Goal: Find specific page/section

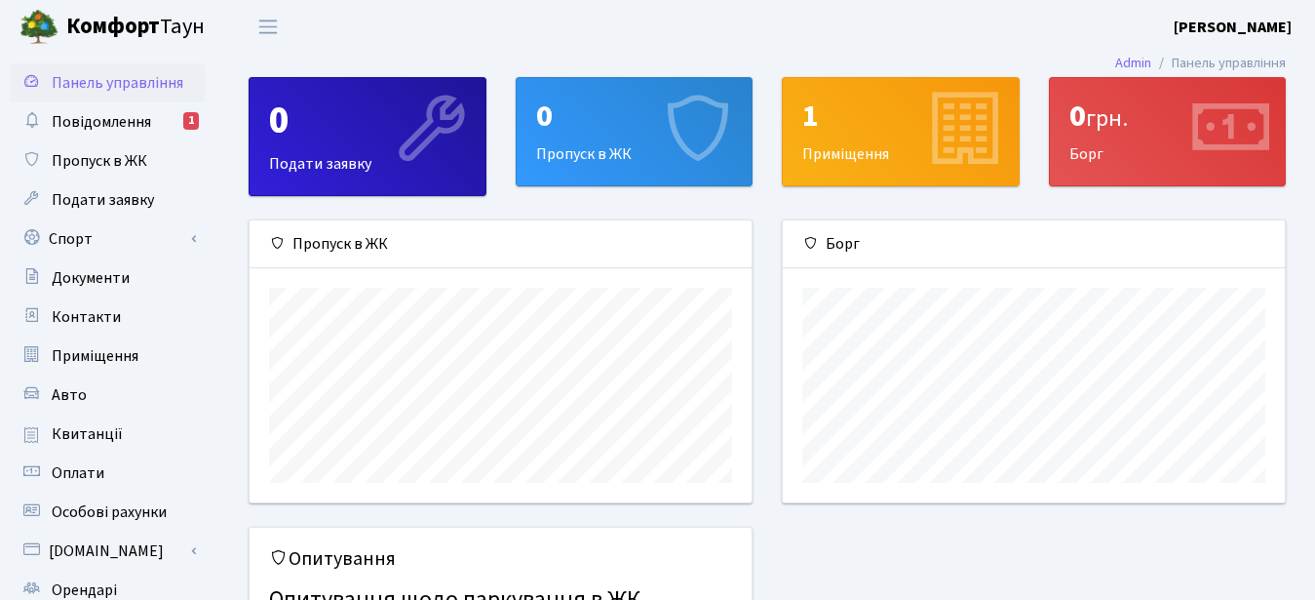
scroll to position [282, 502]
click at [119, 117] on span "Повідомлення" at bounding box center [101, 121] width 99 height 21
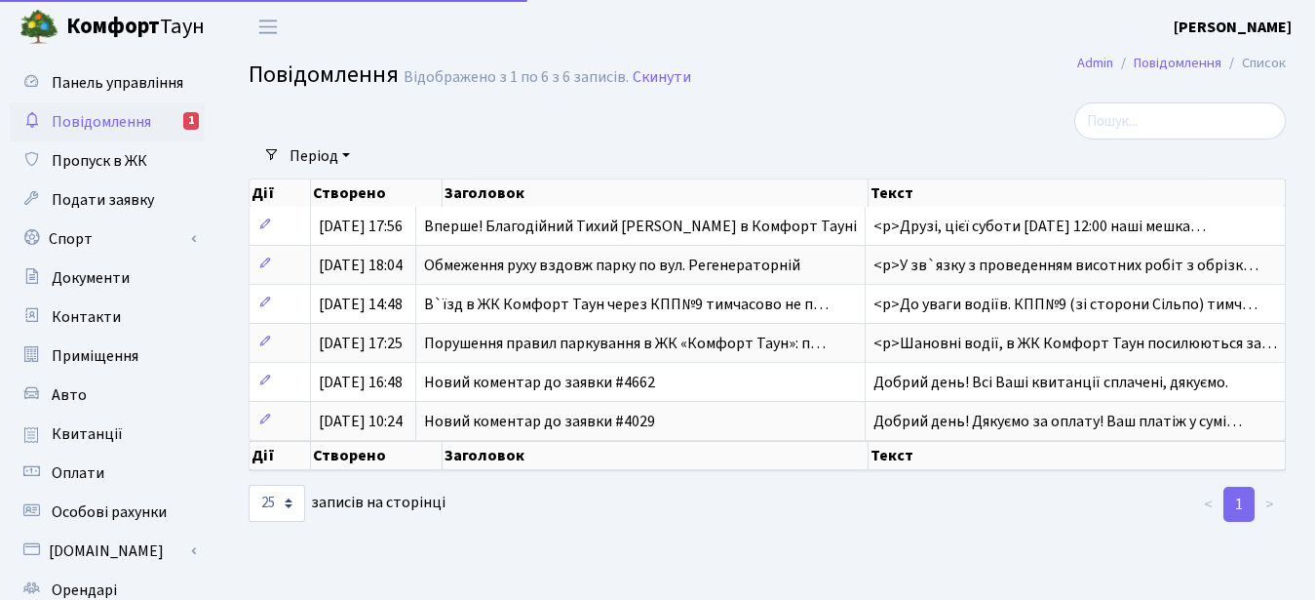
select select "25"
click at [266, 462] on th "Дії" at bounding box center [280, 455] width 61 height 29
click at [365, 460] on th "Створено" at bounding box center [377, 455] width 132 height 29
click at [507, 460] on th "Заголовок" at bounding box center [656, 455] width 426 height 29
click at [906, 454] on th "Текст" at bounding box center [1077, 455] width 417 height 29
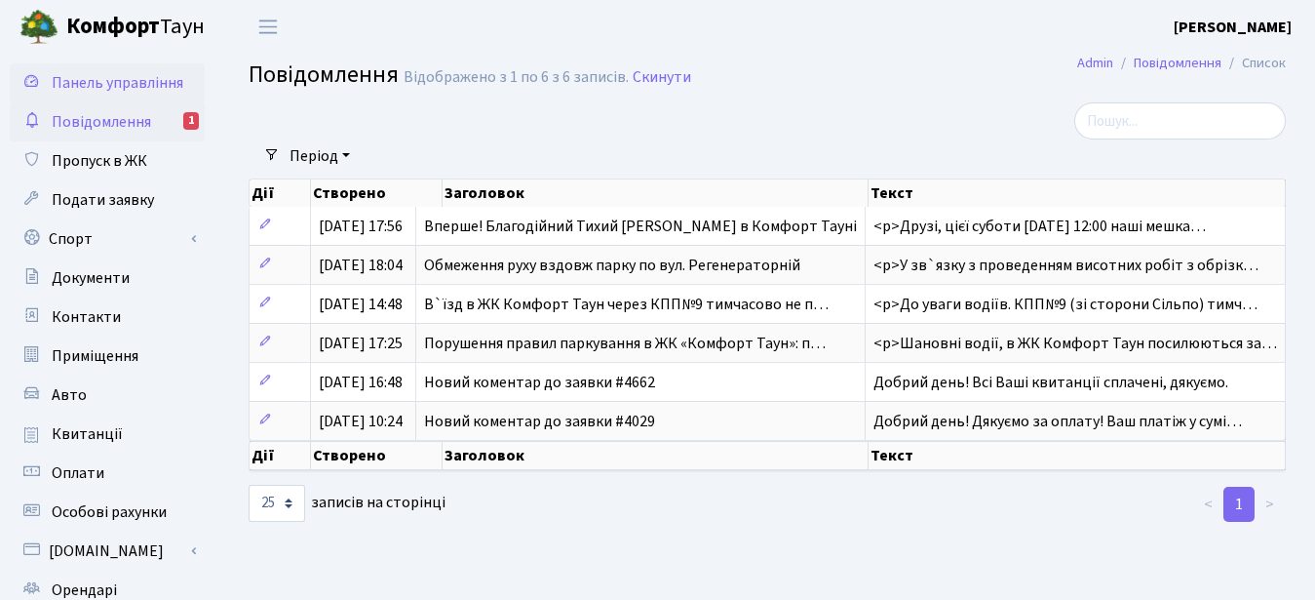
click at [80, 77] on span "Панель управління" at bounding box center [118, 82] width 132 height 21
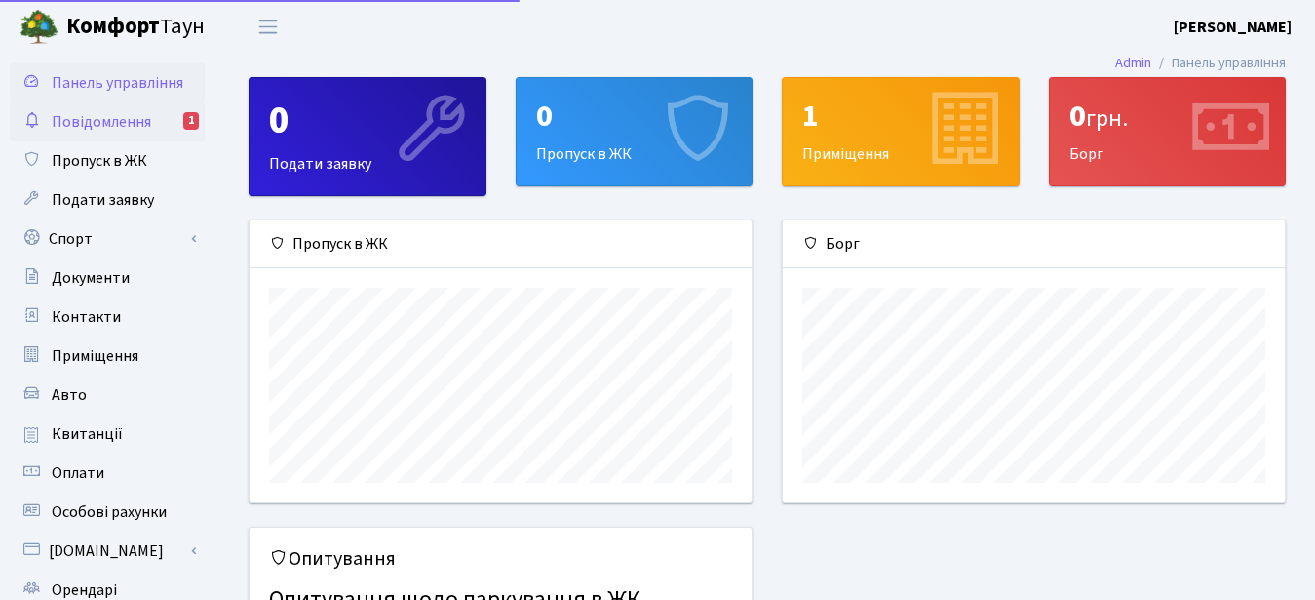
scroll to position [282, 502]
click at [190, 125] on div "1" at bounding box center [191, 121] width 16 height 18
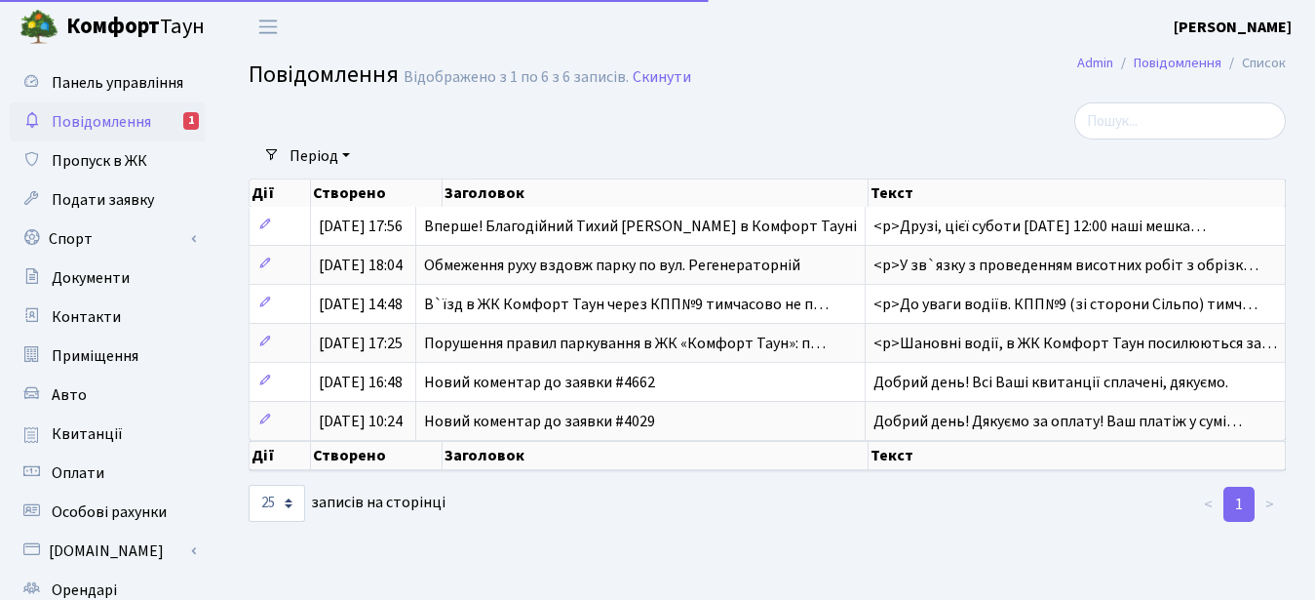
select select "25"
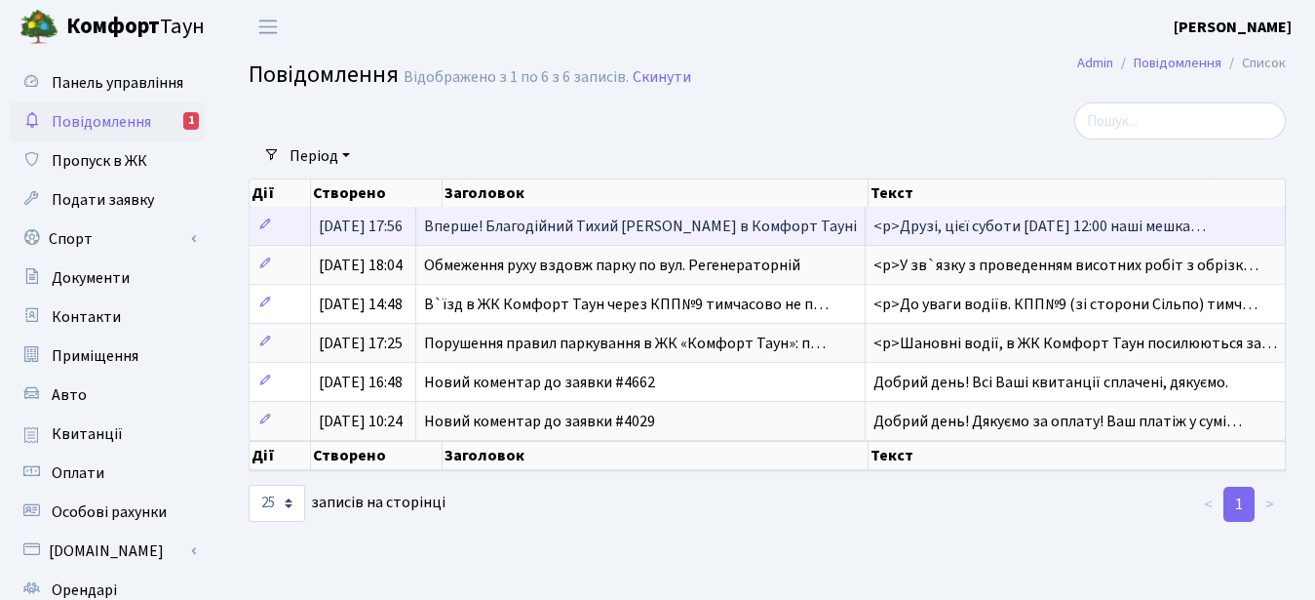
click at [657, 233] on span "Вперше! Благодійний Тихий Маркет в Комфорт Тауні" at bounding box center [640, 225] width 433 height 21
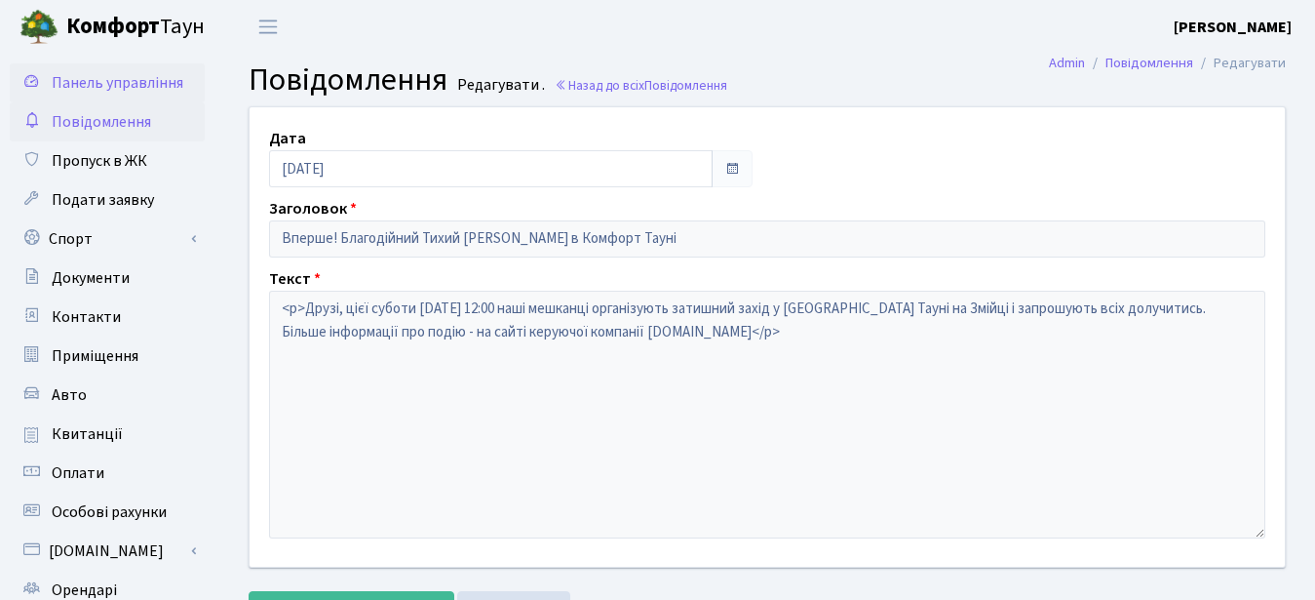
click at [105, 87] on span "Панель управління" at bounding box center [118, 82] width 132 height 21
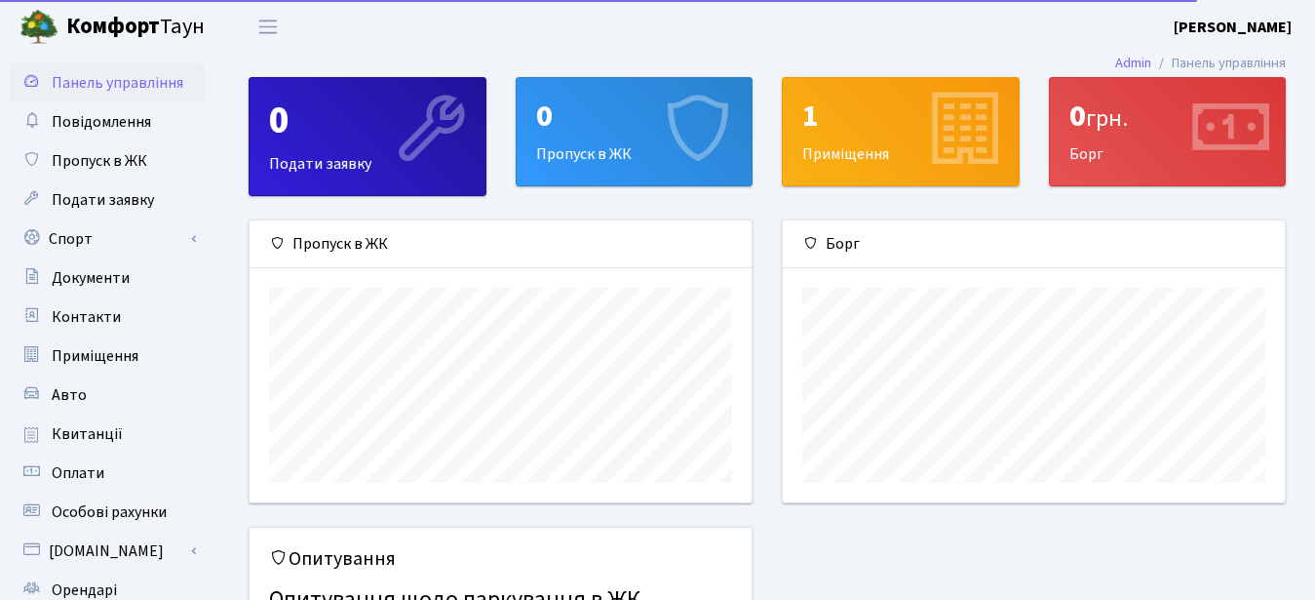
scroll to position [282, 502]
